Goal: Navigation & Orientation: Find specific page/section

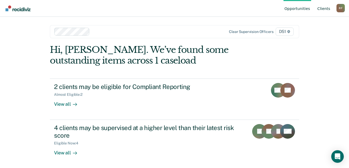
click at [323, 8] on link "Client s" at bounding box center [323, 8] width 15 height 17
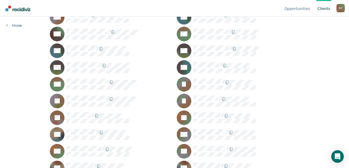
scroll to position [313, 0]
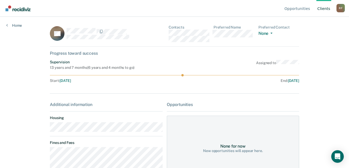
click at [45, 130] on main "PK Contacts Preferred Name Preferred Contact None Call Text Email None Progress…" at bounding box center [175, 86] width 262 height 138
click at [168, 34] on div "PK Contacts Preferred Name Preferred Contact None Call Text Email None" at bounding box center [174, 35] width 249 height 21
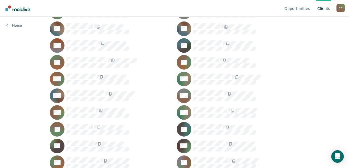
scroll to position [470, 0]
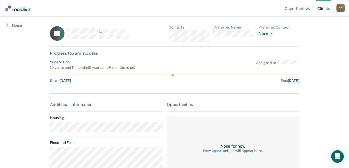
click at [168, 33] on div "LP Contacts Preferred Name Preferred Contact None Call Text Email None" at bounding box center [174, 35] width 249 height 21
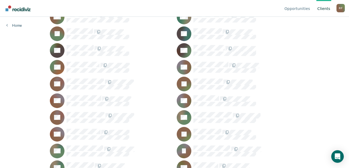
scroll to position [548, 0]
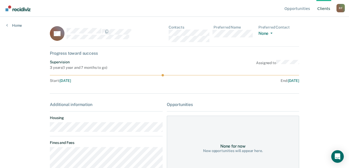
click at [168, 32] on div "DS Contacts Preferred Name Preferred Contact None Call Text Email None" at bounding box center [174, 35] width 249 height 21
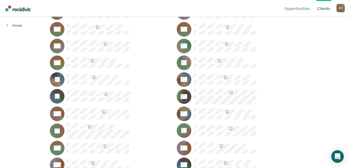
scroll to position [167, 0]
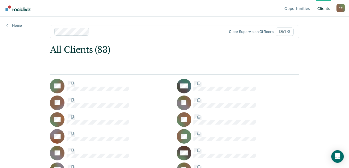
scroll to position [167, 0]
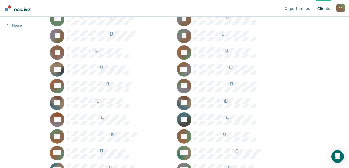
scroll to position [376, 0]
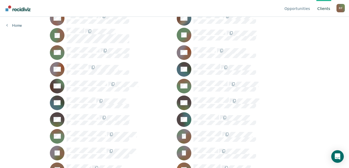
scroll to position [245, 0]
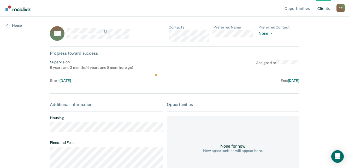
click at [113, 143] on dt "Fines and Fees" at bounding box center [106, 142] width 113 height 4
click at [46, 130] on main "BH Contacts Preferred Name Preferred Contact None Call Text Email None Progress…" at bounding box center [175, 86] width 262 height 138
click at [167, 34] on div "BH Contacts Preferred Name Preferred Contact None Call Text Email None" at bounding box center [174, 35] width 249 height 21
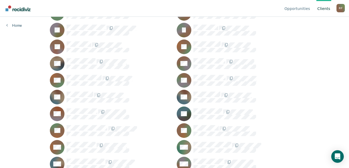
scroll to position [402, 0]
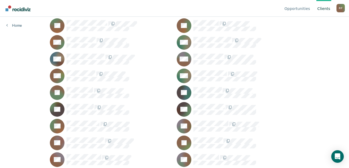
scroll to position [480, 0]
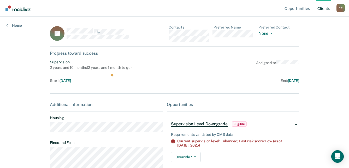
drag, startPoint x: 193, startPoint y: 52, endPoint x: 213, endPoint y: 38, distance: 23.8
click at [194, 51] on div "Progress toward success" at bounding box center [174, 53] width 249 height 5
click at [169, 34] on div "JP Contacts Preferred Name Preferred Contact None Call Text Email None" at bounding box center [174, 35] width 249 height 21
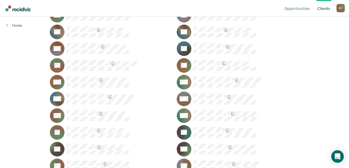
scroll to position [428, 0]
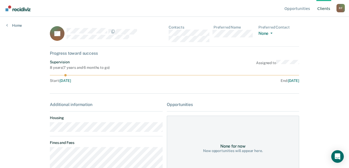
click at [46, 131] on main "SL Contacts Preferred Name Preferred Contact None Call Text Email None Progress…" at bounding box center [175, 86] width 262 height 138
click at [167, 34] on div "SL Contacts Preferred Name Preferred Contact None Call Text Email None" at bounding box center [174, 35] width 249 height 21
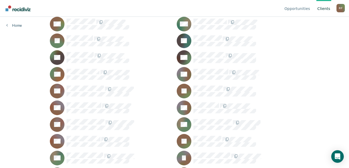
scroll to position [532, 0]
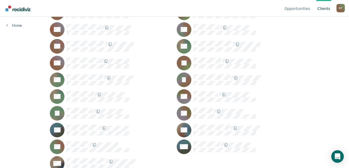
scroll to position [611, 0]
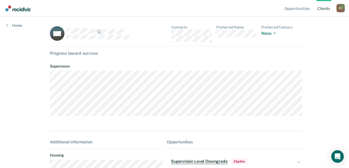
click at [170, 33] on div "SW Contacts Preferred Name Preferred Contact None Call Text Email None" at bounding box center [176, 35] width 252 height 21
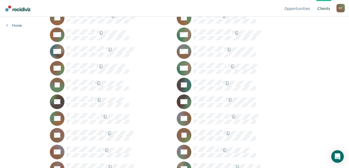
scroll to position [480, 0]
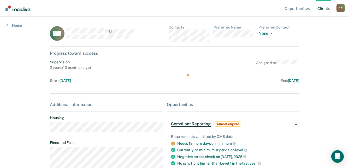
click at [170, 35] on div "CM Contacts Preferred Name Preferred Contact None Call Text Email None" at bounding box center [174, 35] width 249 height 21
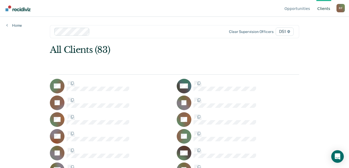
scroll to position [480, 0]
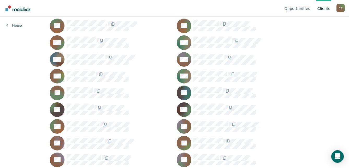
click at [340, 8] on div "R F" at bounding box center [340, 8] width 8 height 8
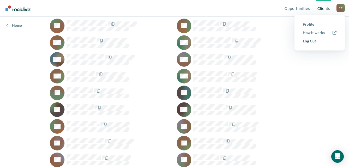
click at [313, 42] on link "Log Out" at bounding box center [320, 41] width 34 height 4
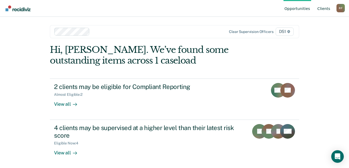
click at [323, 8] on link "Client s" at bounding box center [323, 8] width 15 height 17
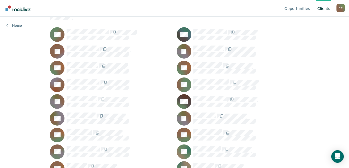
scroll to position [78, 0]
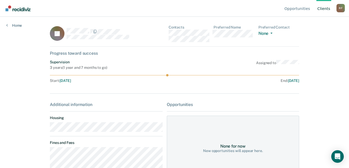
click at [48, 130] on main "JB Contacts Preferred Name Preferred Contact None Call Text Email None Progress…" at bounding box center [175, 86] width 262 height 138
click at [169, 32] on div "JB Contacts Preferred Name Preferred Contact None Call Text Email None" at bounding box center [174, 35] width 249 height 21
click at [340, 10] on div "R F" at bounding box center [340, 8] width 8 height 8
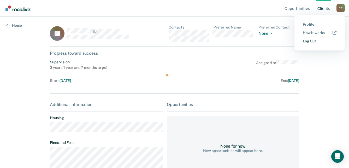
click at [316, 40] on link "Log Out" at bounding box center [320, 41] width 34 height 4
